Goal: Information Seeking & Learning: Understand process/instructions

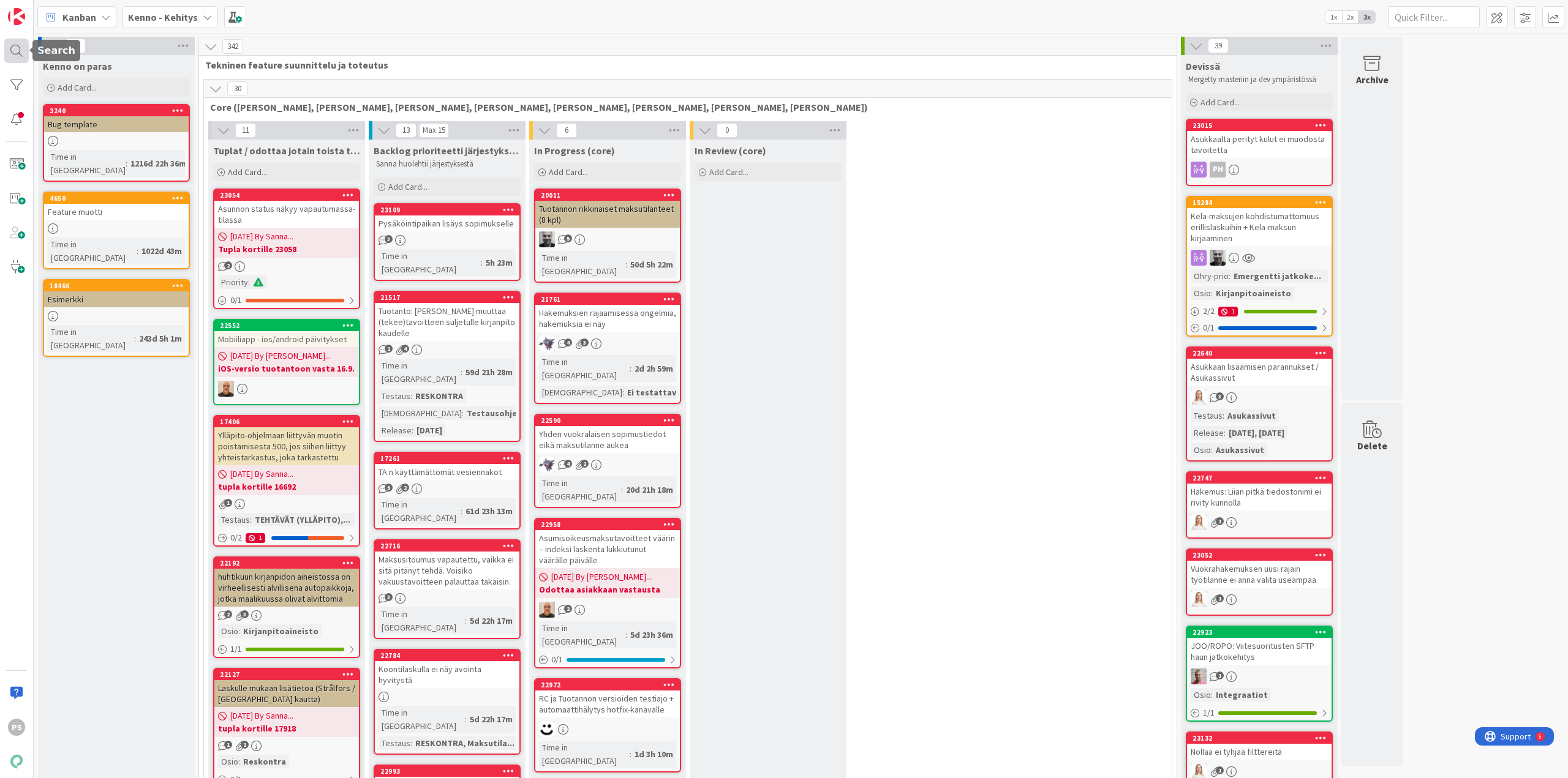
drag, startPoint x: 16, startPoint y: 47, endPoint x: 19, endPoint y: 57, distance: 10.4
click at [16, 47] on div at bounding box center [16, 51] width 24 height 24
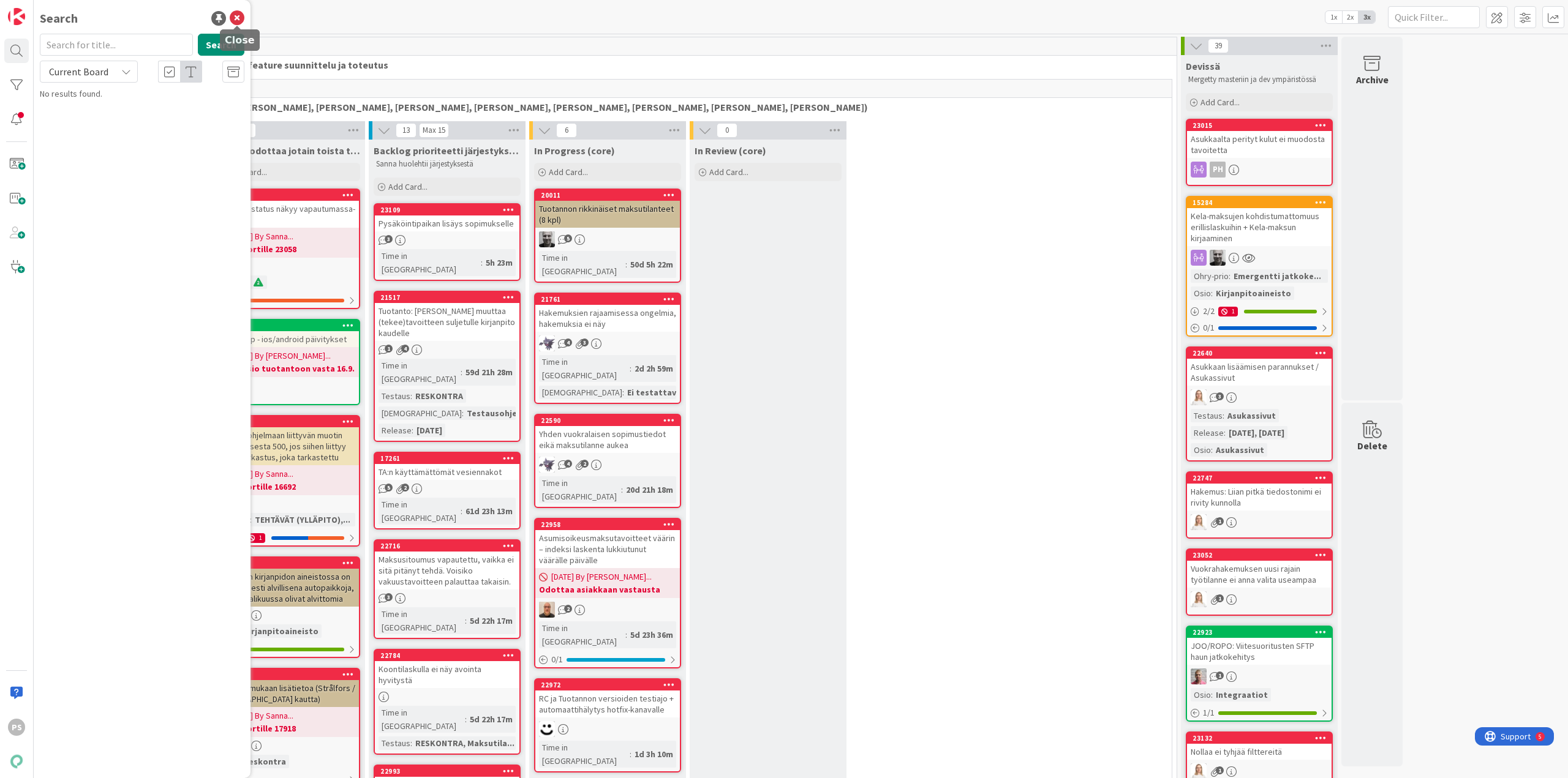
click at [236, 17] on icon at bounding box center [237, 18] width 15 height 15
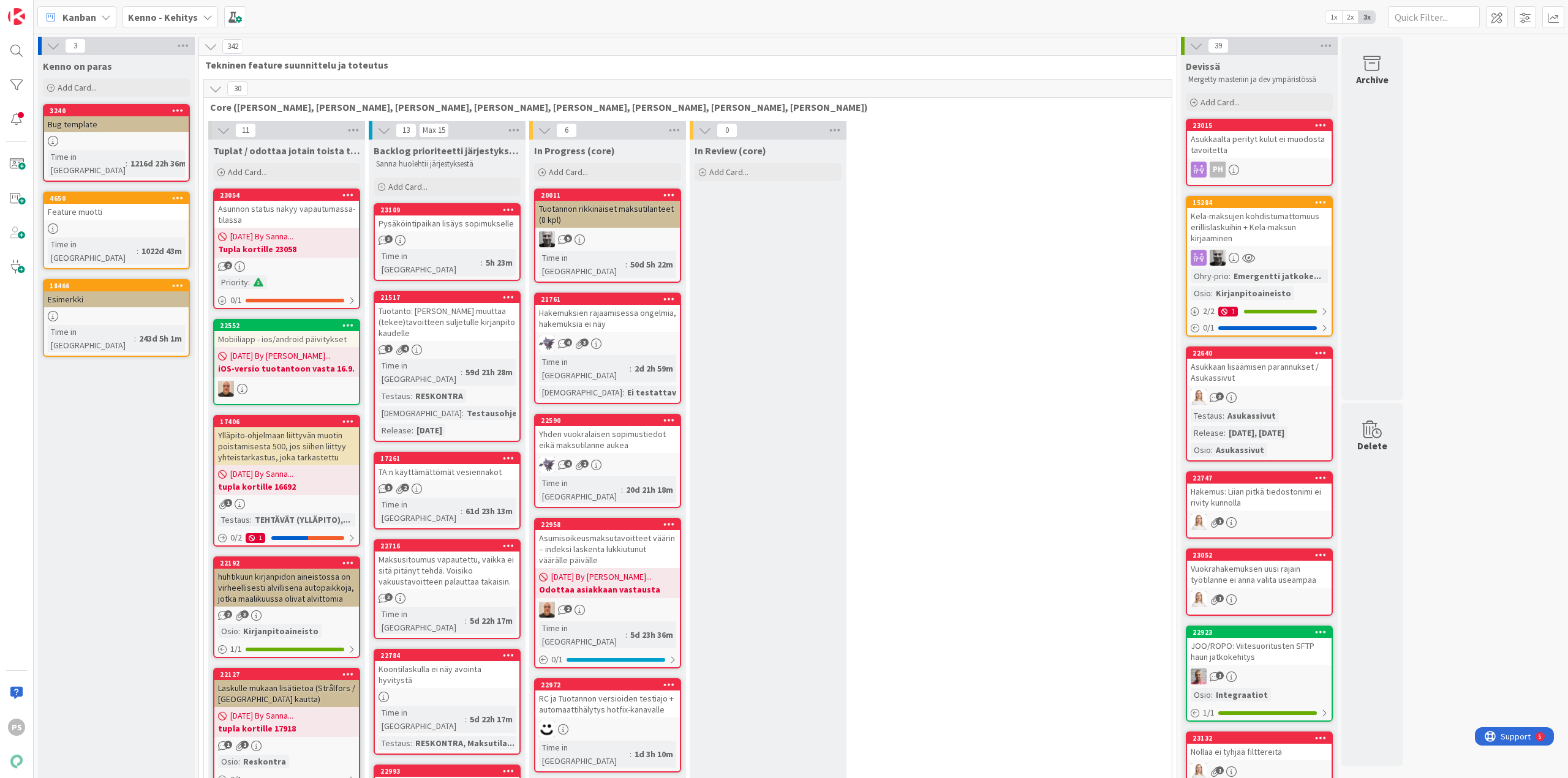
click at [207, 16] on icon at bounding box center [208, 17] width 9 height 9
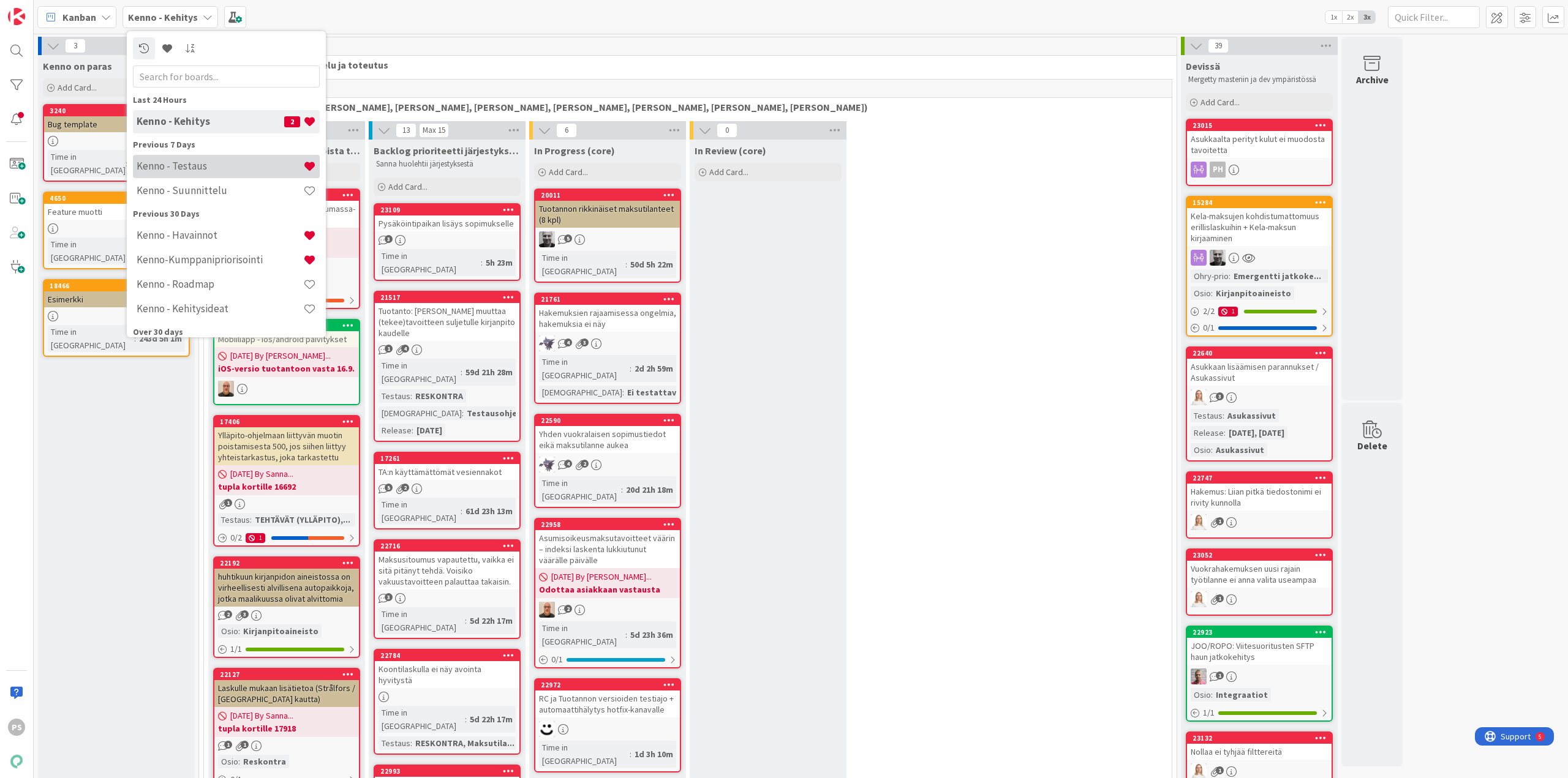
click at [187, 166] on h4 "Kenno - Testaus" at bounding box center [220, 166] width 167 height 12
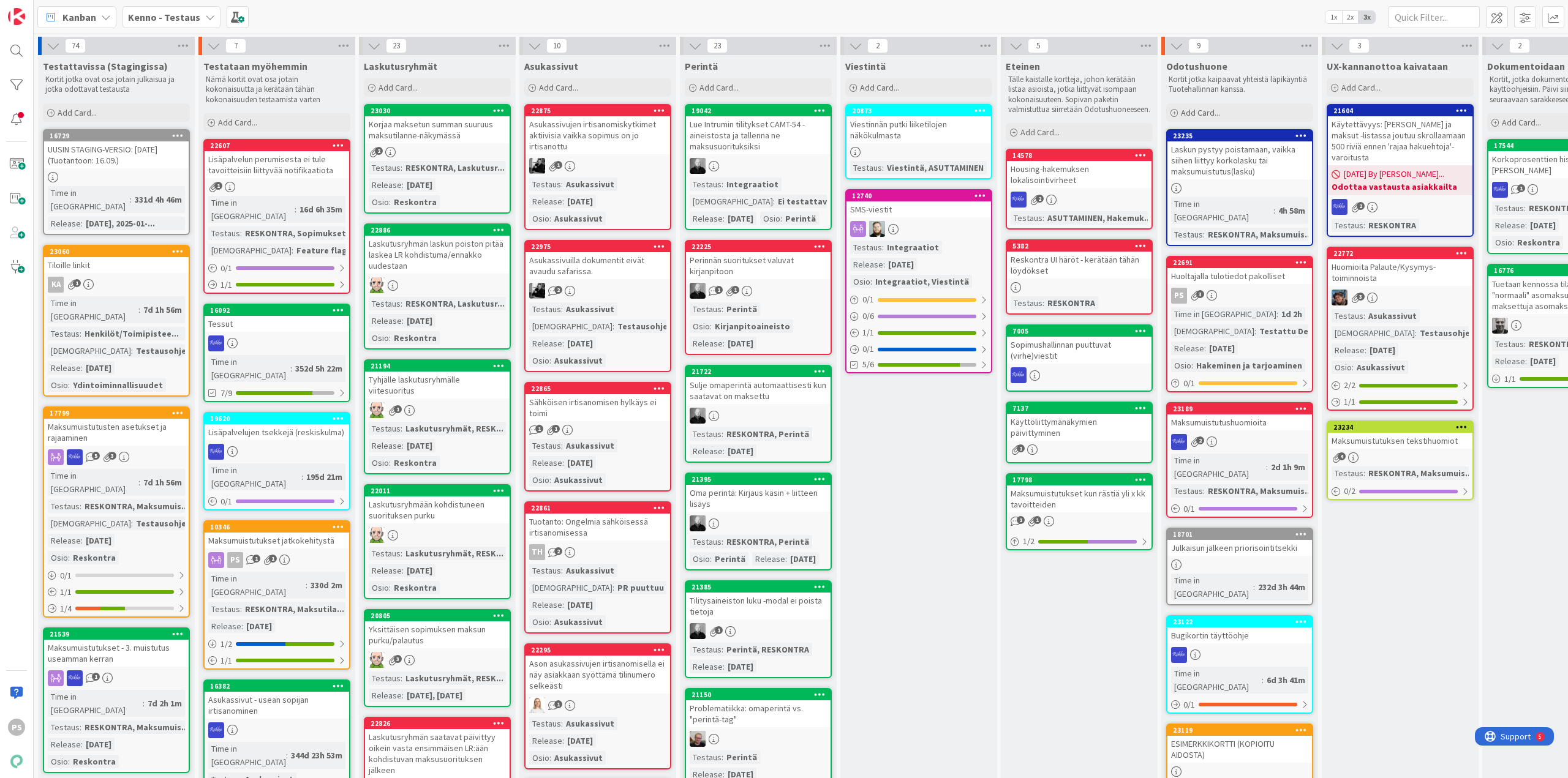
click at [1267, 268] on div "Huoltajalla tulotiedot pakolliset" at bounding box center [1239, 275] width 145 height 16
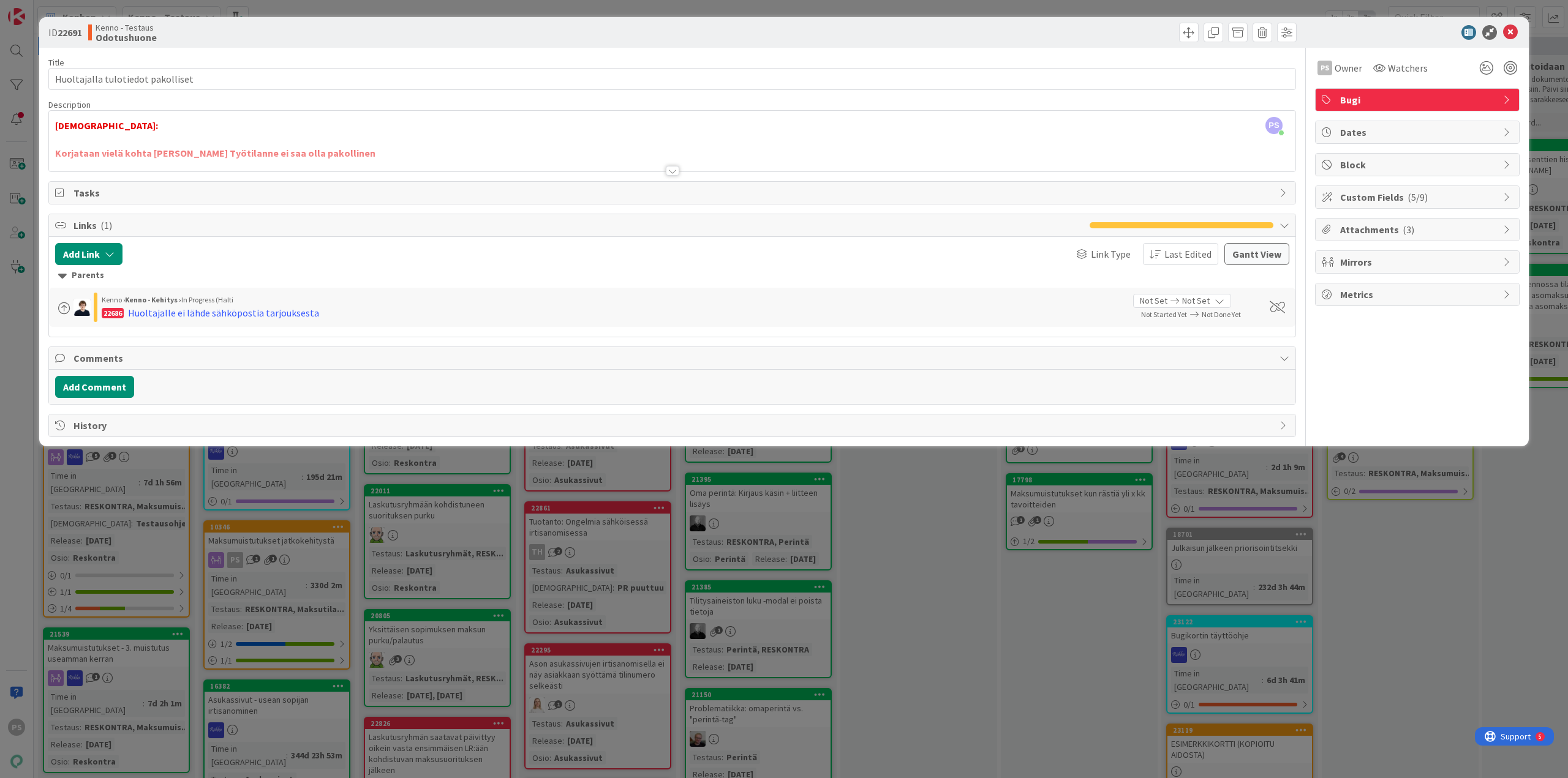
click at [673, 170] on div at bounding box center [672, 171] width 14 height 9
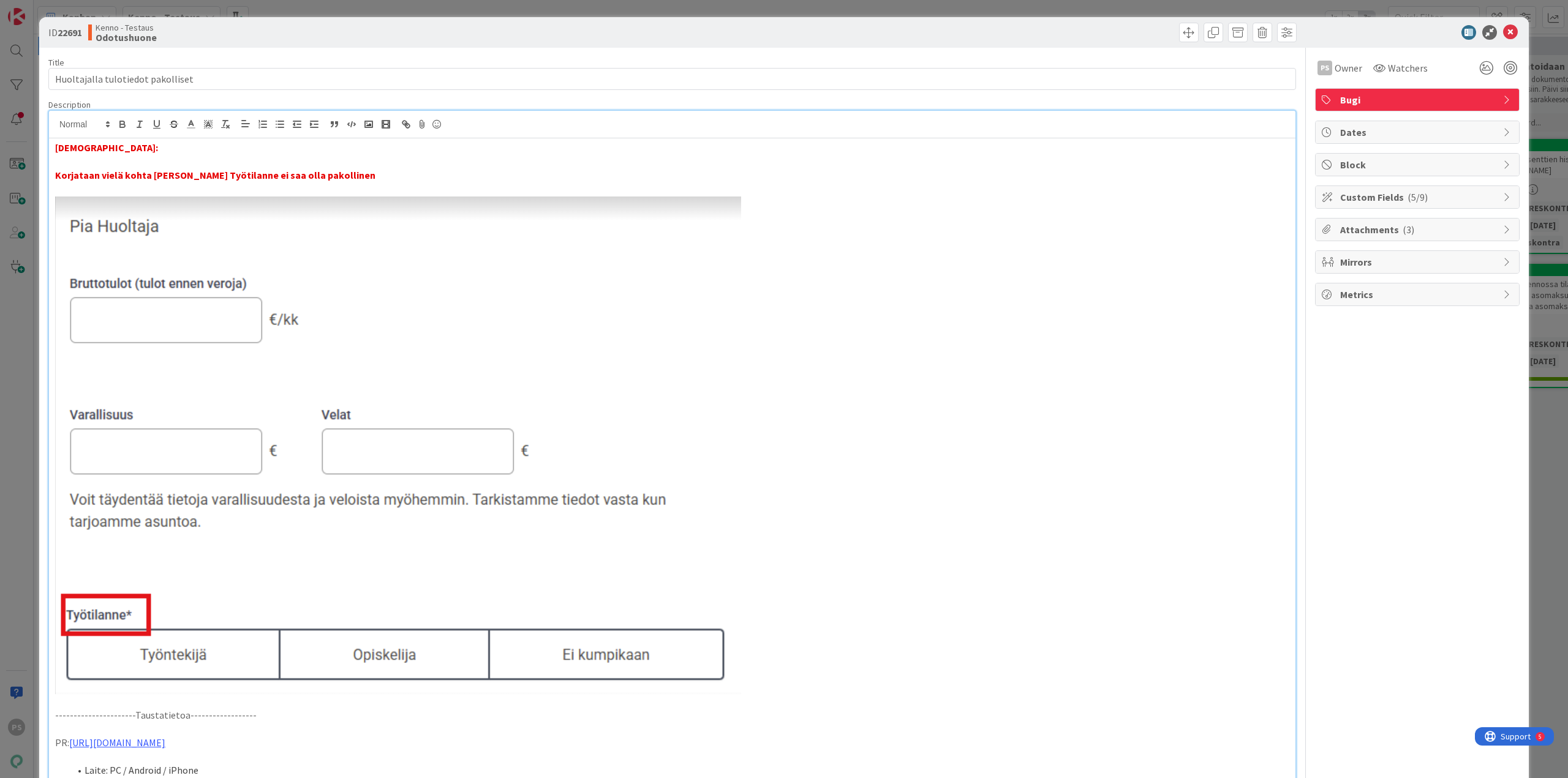
click at [123, 172] on strong "Korjataan vielä kohta [PERSON_NAME] Työtilanne ei saa olla pakollinen" at bounding box center [215, 175] width 320 height 12
click at [455, 171] on p "Korjataan vielä vuokrahakemukselta kohta Huoltajan Työtilanne ei saa olla pakol…" at bounding box center [672, 175] width 1234 height 14
click at [61, 167] on p at bounding box center [672, 161] width 1234 height 14
drag, startPoint x: 54, startPoint y: 162, endPoint x: 142, endPoint y: 167, distance: 88.1
click at [142, 167] on p "Miten pitäisi toimia:" at bounding box center [672, 161] width 1234 height 14
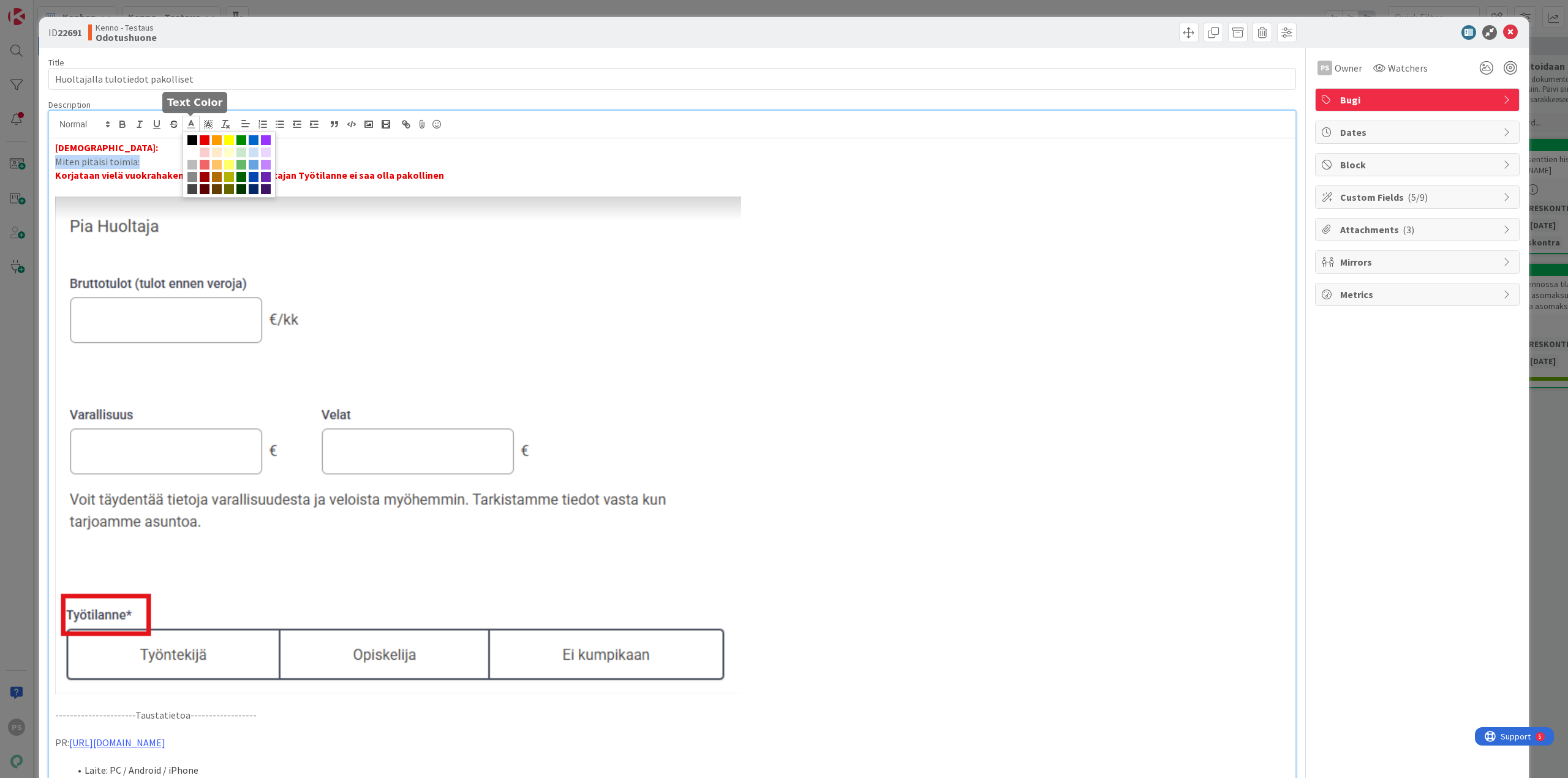
click at [191, 124] on line at bounding box center [191, 124] width 3 height 0
click at [202, 136] on span at bounding box center [204, 140] width 9 height 9
click at [178, 161] on p "Miten pitäisi toimia:" at bounding box center [672, 161] width 1234 height 14
drag, startPoint x: 54, startPoint y: 159, endPoint x: 138, endPoint y: 159, distance: 84.0
click at [138, 159] on div "Testaushuomio: Miten pitäisi toimia: [GEOGRAPHIC_DATA] vielä vuokrahakemukselta…" at bounding box center [672, 749] width 1246 height 1222
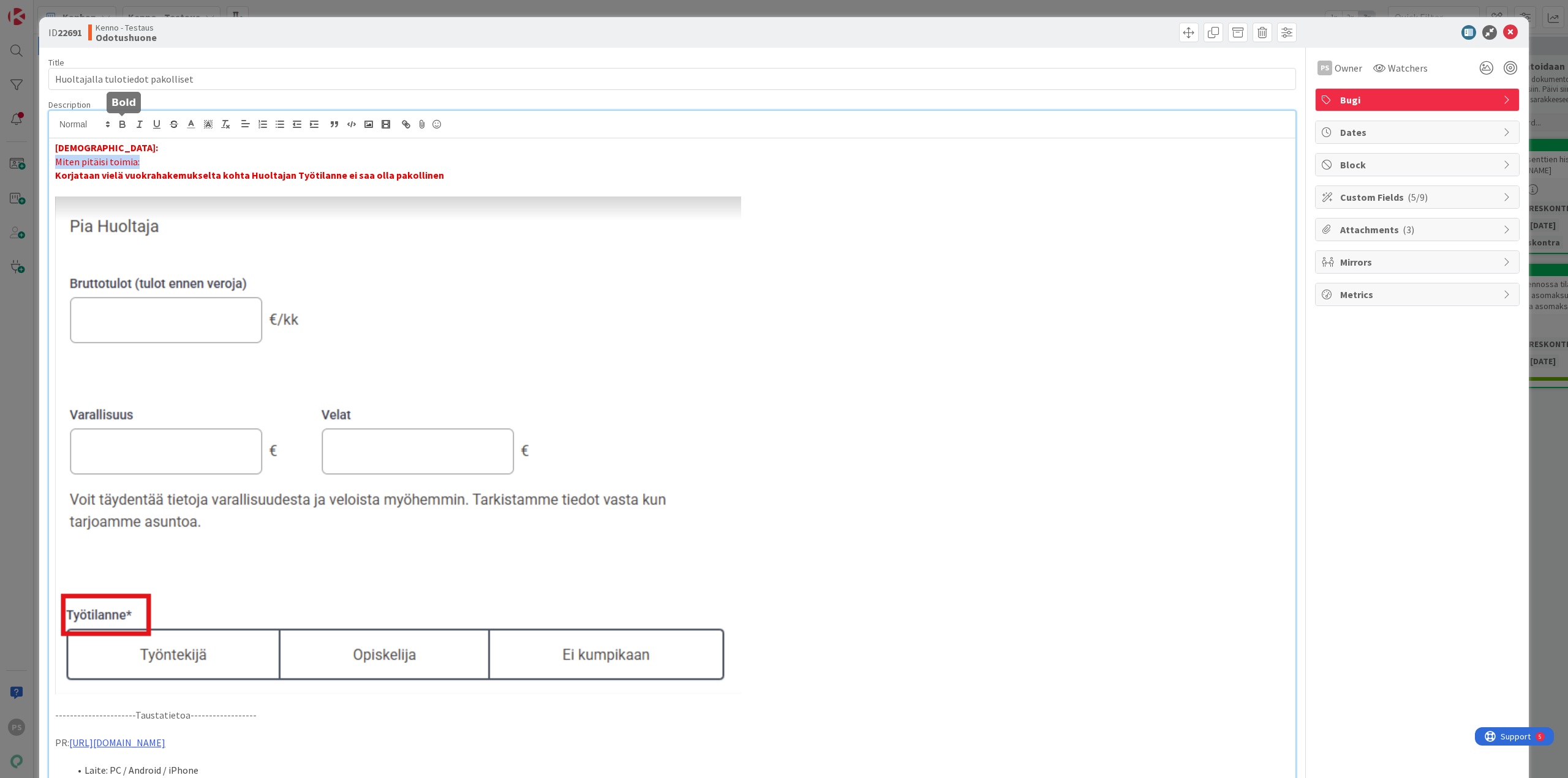
click at [121, 124] on icon "button" at bounding box center [122, 125] width 5 height 3
click at [127, 147] on p "[DEMOGRAPHIC_DATA]:" at bounding box center [672, 148] width 1234 height 14
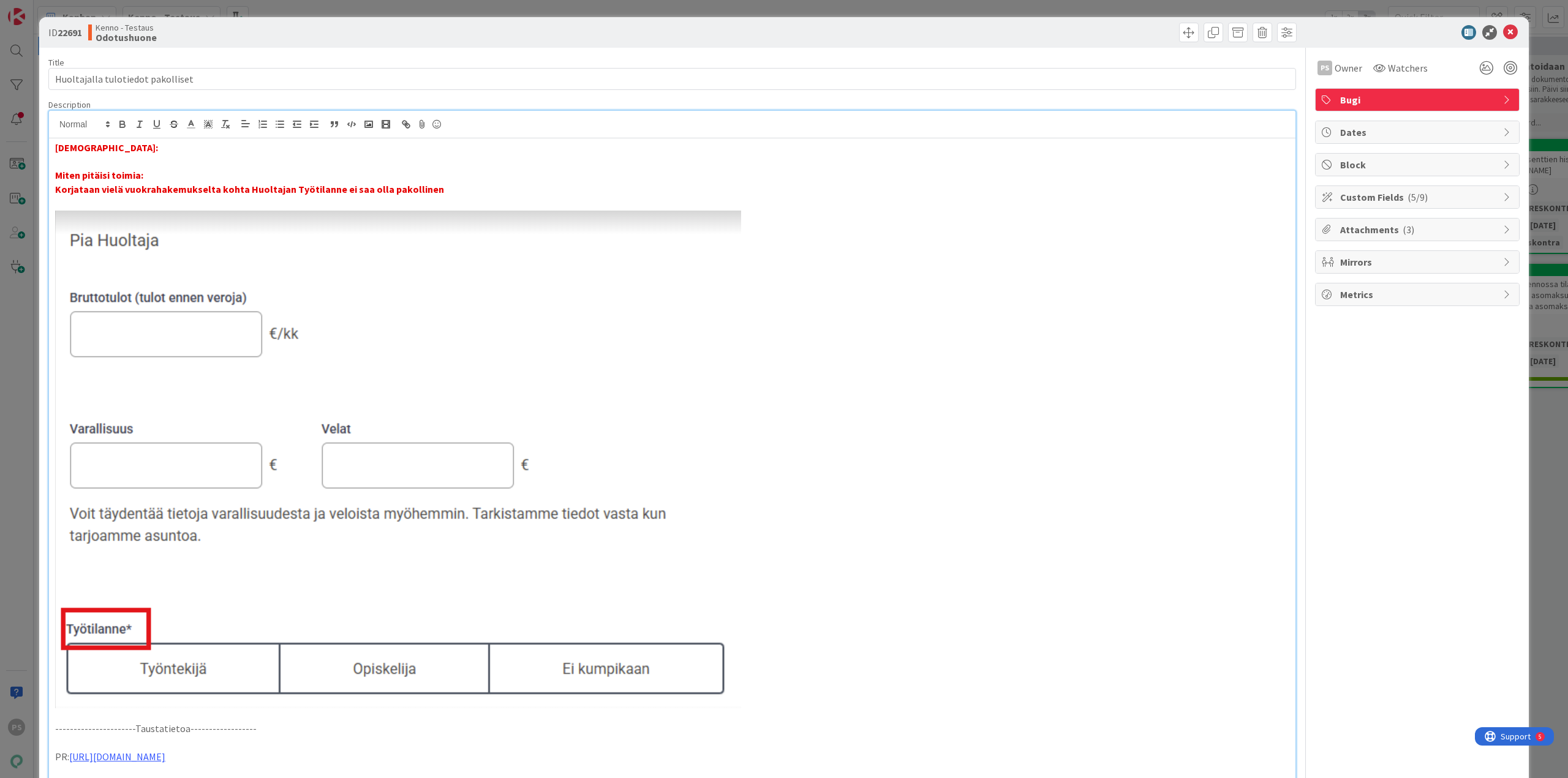
click at [162, 172] on p "Miten pitäisi toimia:" at bounding box center [672, 175] width 1234 height 14
click at [448, 192] on p "Korjataan vielä vuokrahakemukselta kohta Huoltajan Työtilanne ei saa olla pakol…" at bounding box center [672, 189] width 1234 height 14
click at [1503, 29] on icon at bounding box center [1510, 33] width 15 height 15
